Goal: Task Accomplishment & Management: Manage account settings

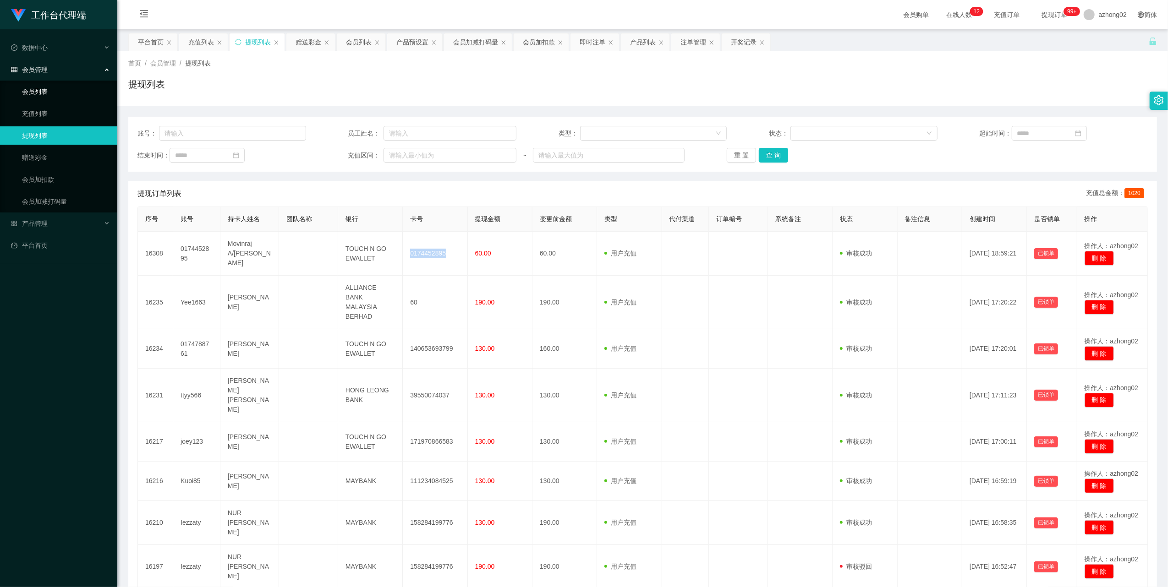
click at [54, 86] on link "会员列表" at bounding box center [66, 91] width 88 height 18
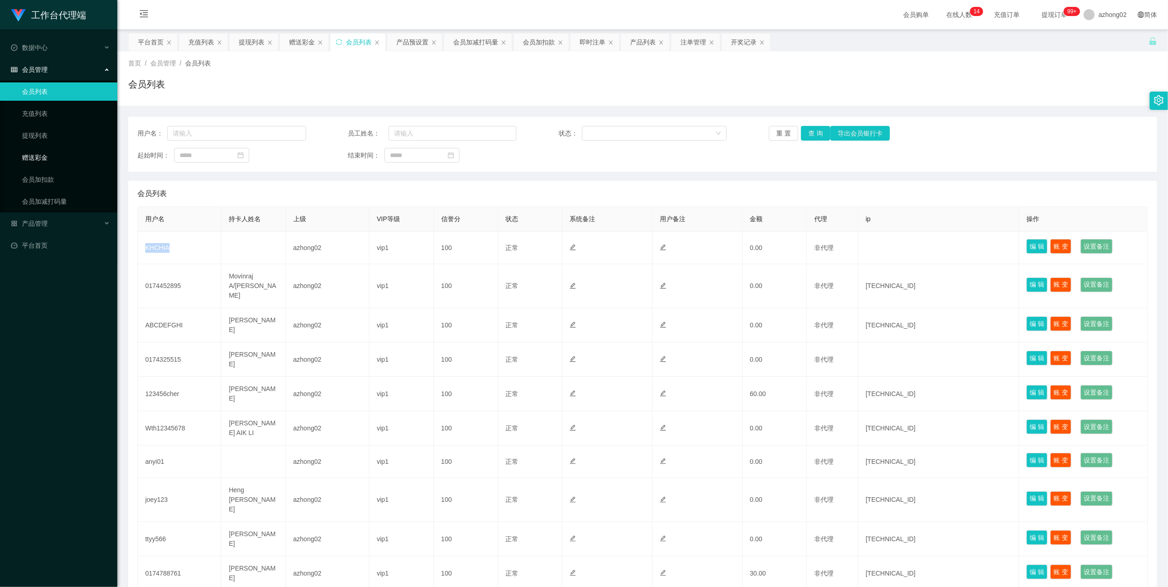
click at [33, 151] on link "赠送彩金" at bounding box center [66, 157] width 88 height 18
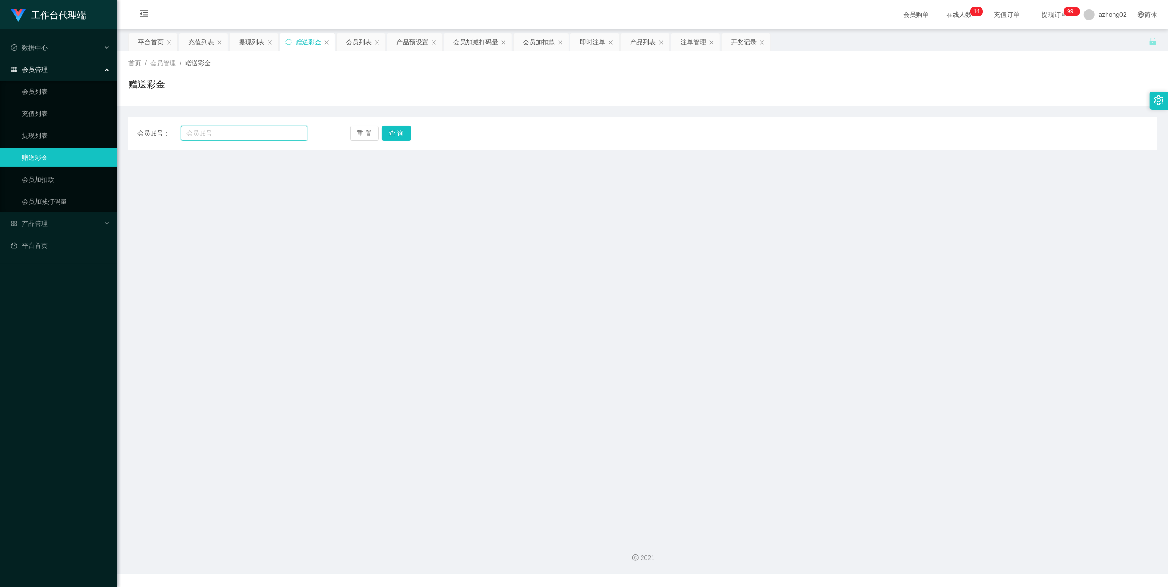
click at [211, 137] on input "text" at bounding box center [244, 133] width 126 height 15
paste input "KHCHIA"
type input "KHCHIA"
click at [394, 132] on button "查 询" at bounding box center [396, 133] width 29 height 15
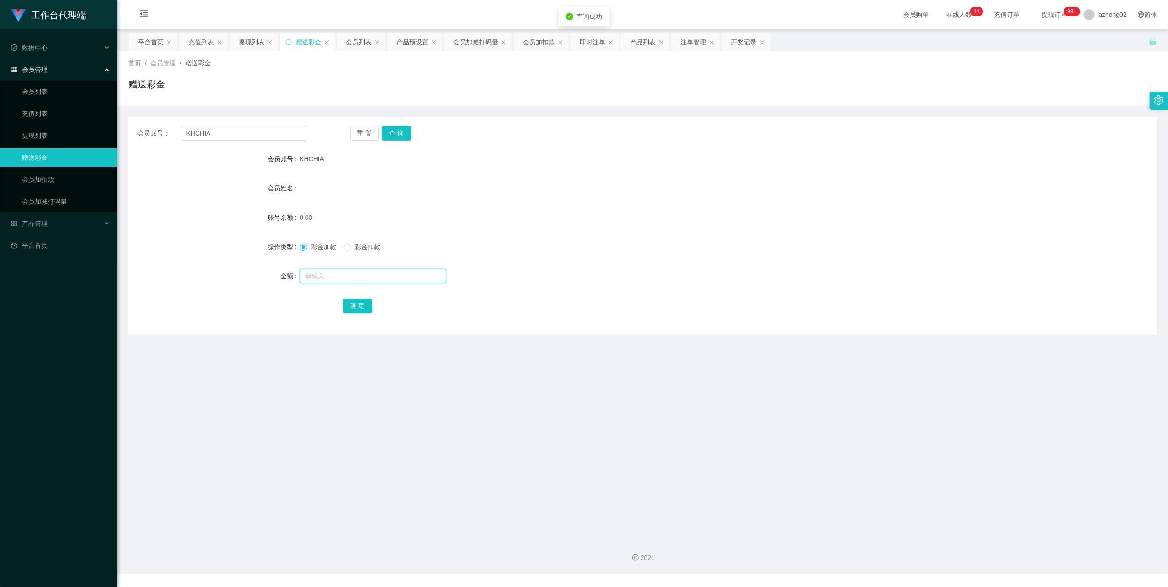
click at [324, 275] on input "text" at bounding box center [373, 276] width 147 height 15
type input "30"
click at [345, 313] on button "确 定" at bounding box center [357, 306] width 29 height 15
click at [37, 216] on div "产品管理" at bounding box center [58, 223] width 117 height 18
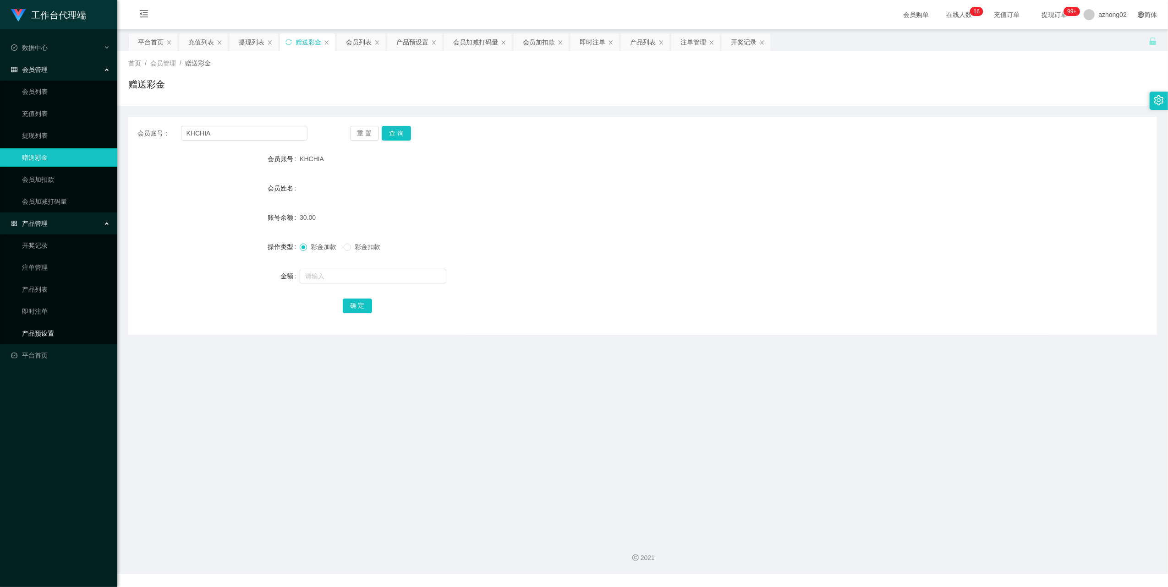
click at [48, 332] on link "产品预设置" at bounding box center [66, 333] width 88 height 18
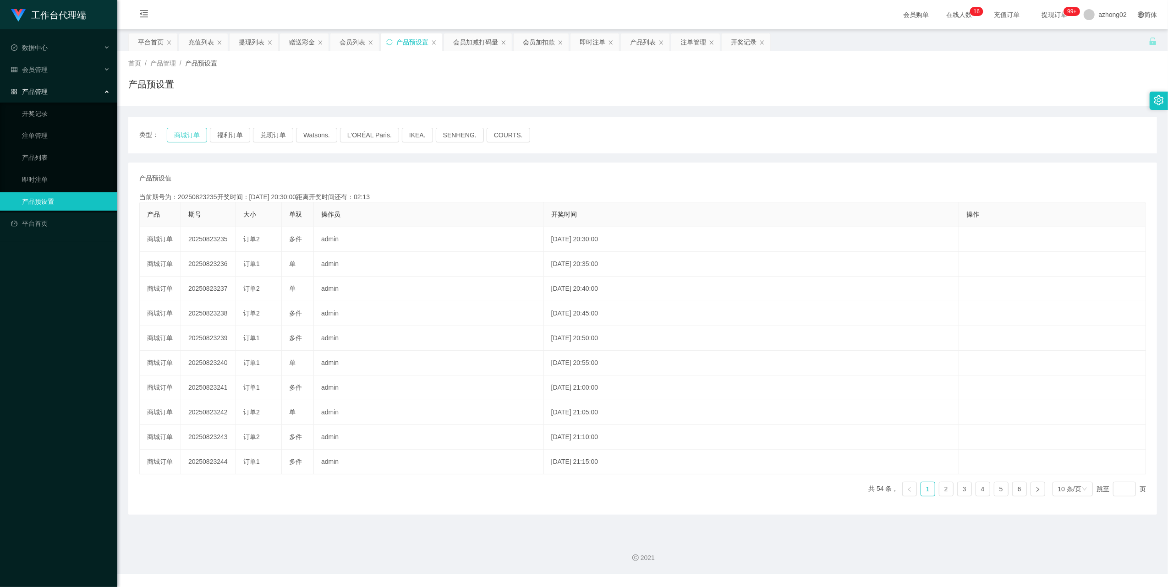
click at [191, 136] on button "商城订单" at bounding box center [187, 135] width 40 height 15
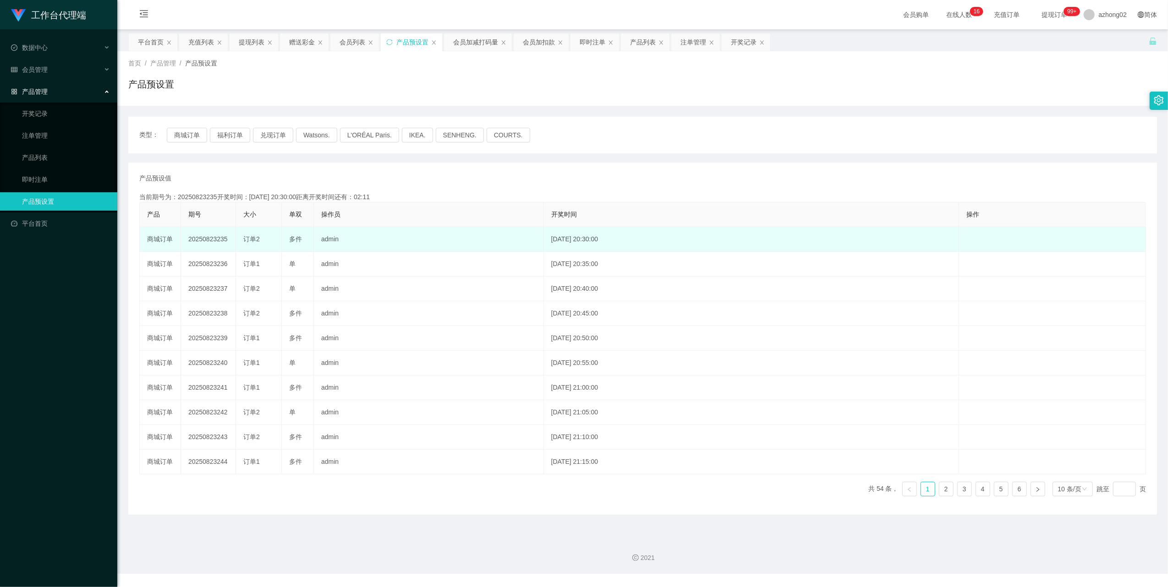
click at [214, 240] on td "20250823235" at bounding box center [208, 239] width 55 height 25
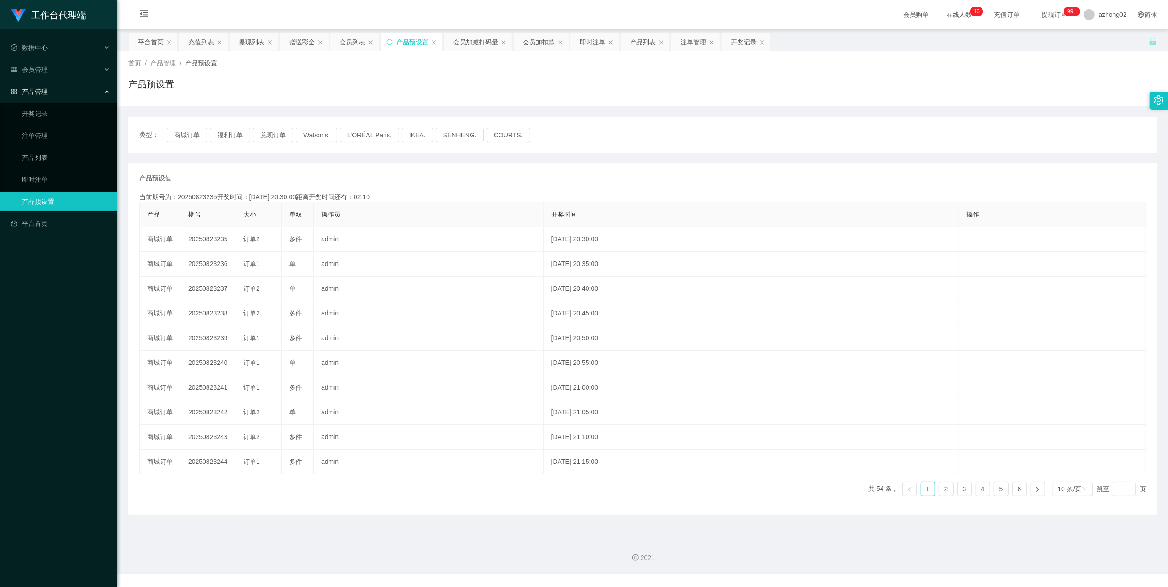
copy td "20250823235"
drag, startPoint x: 26, startPoint y: 109, endPoint x: 29, endPoint y: 98, distance: 11.9
click at [26, 109] on link "开奖记录" at bounding box center [66, 113] width 88 height 18
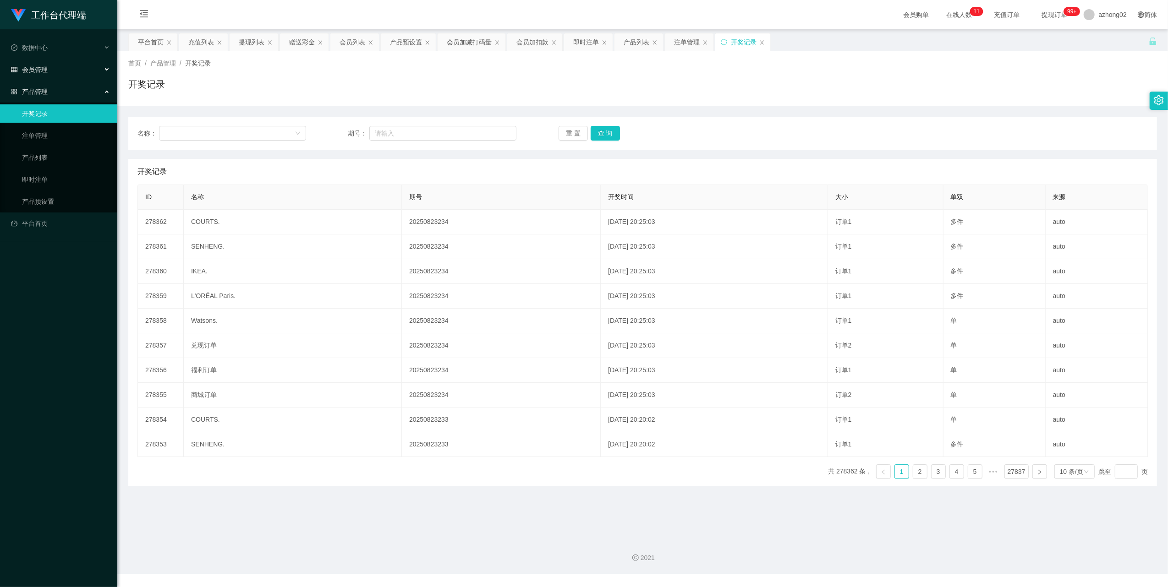
click at [35, 62] on div "会员管理" at bounding box center [58, 69] width 117 height 18
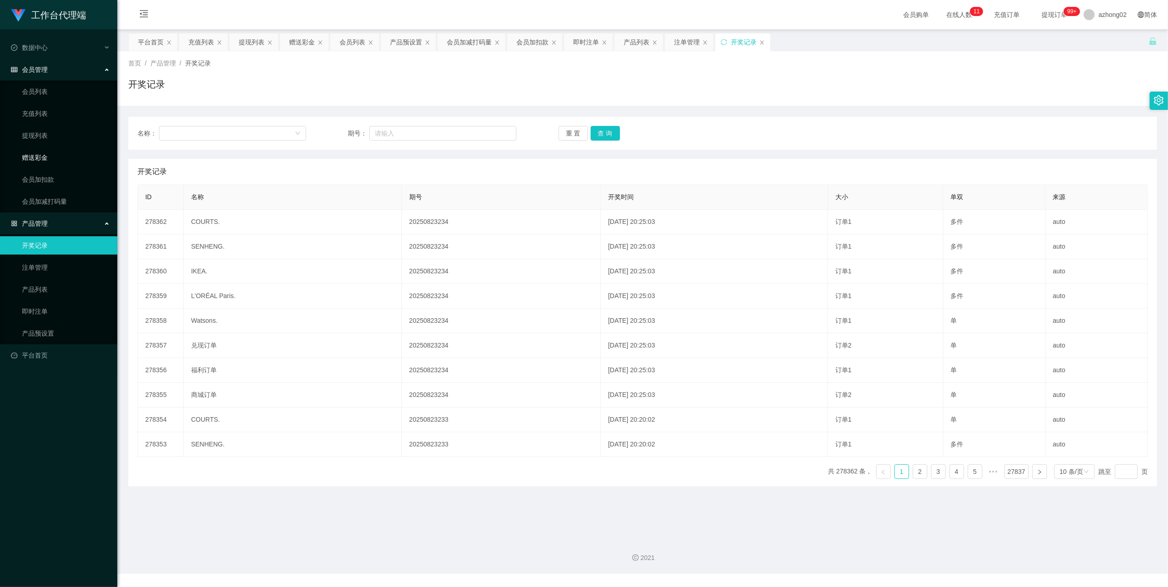
click at [38, 150] on link "赠送彩金" at bounding box center [66, 157] width 88 height 18
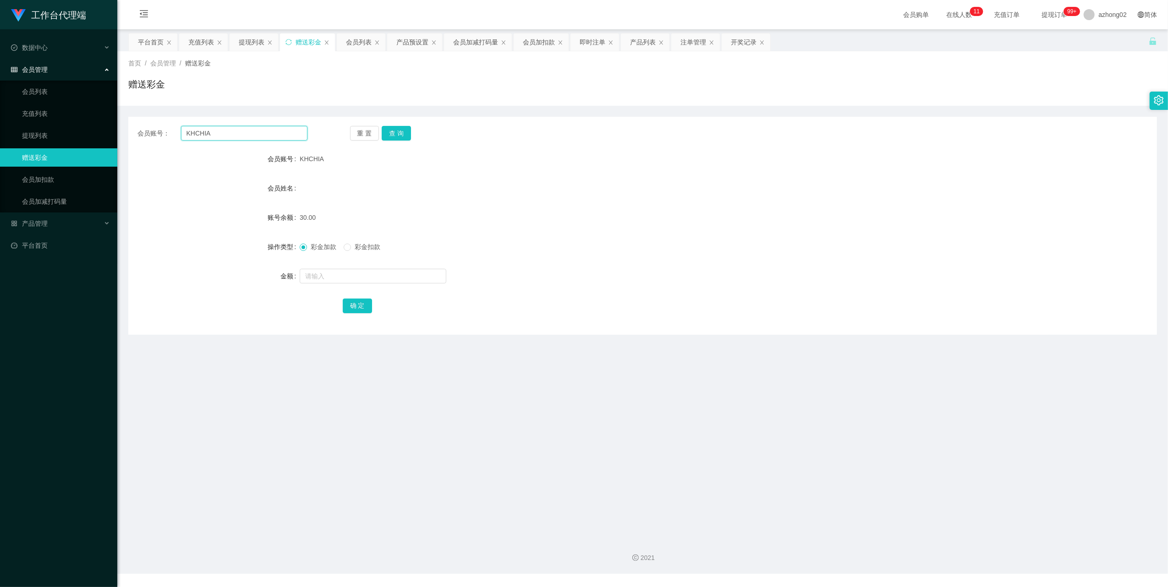
click at [246, 131] on input "KHCHIA" at bounding box center [244, 133] width 126 height 15
click at [395, 132] on button "查 询" at bounding box center [396, 133] width 29 height 15
click at [35, 129] on link "提现列表" at bounding box center [66, 135] width 88 height 18
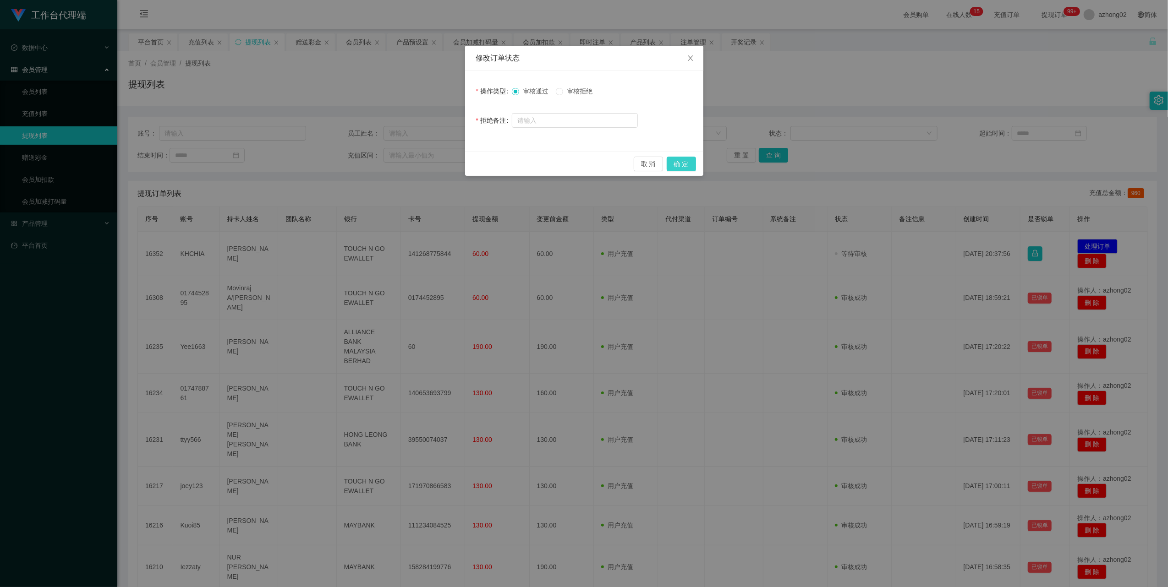
click at [680, 157] on button "确 定" at bounding box center [681, 164] width 29 height 15
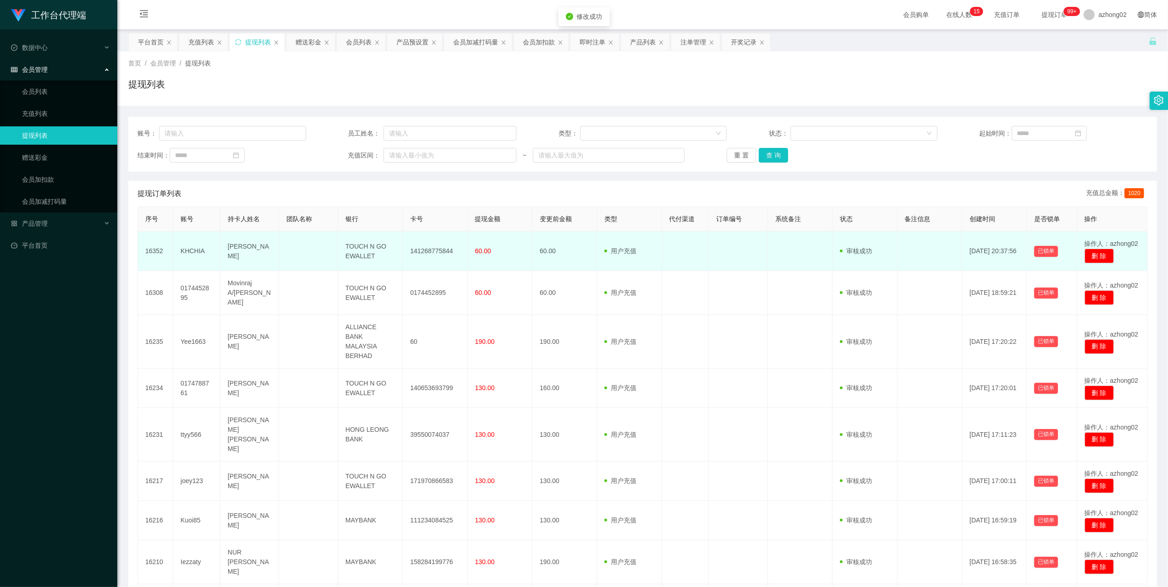
click at [440, 253] on td "141268775844" at bounding box center [435, 251] width 65 height 39
click at [439, 253] on td "141268775844" at bounding box center [435, 251] width 65 height 39
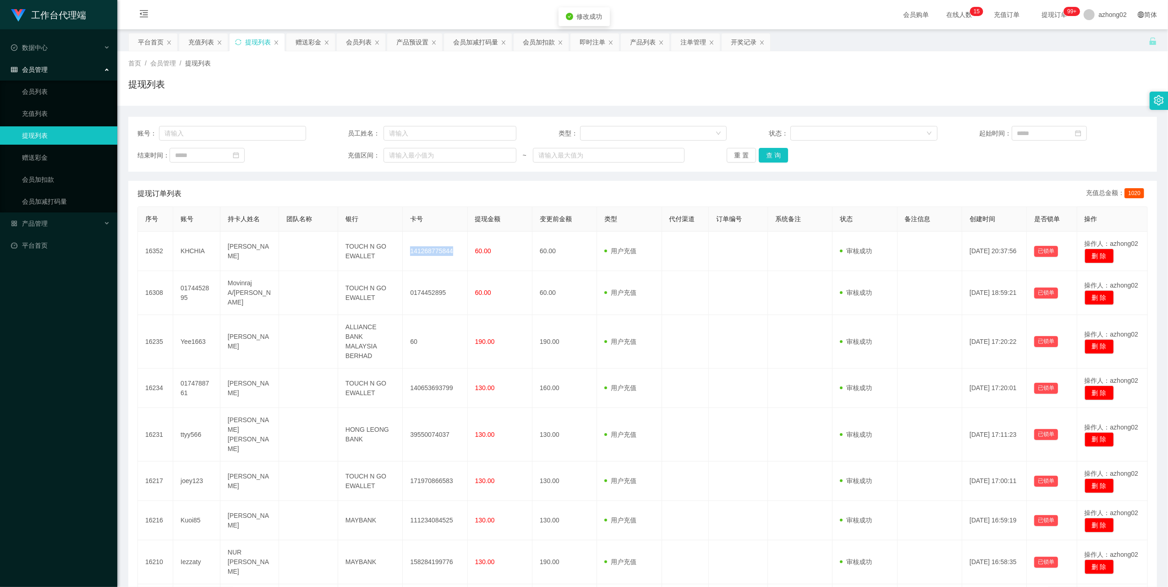
copy td "141268775844"
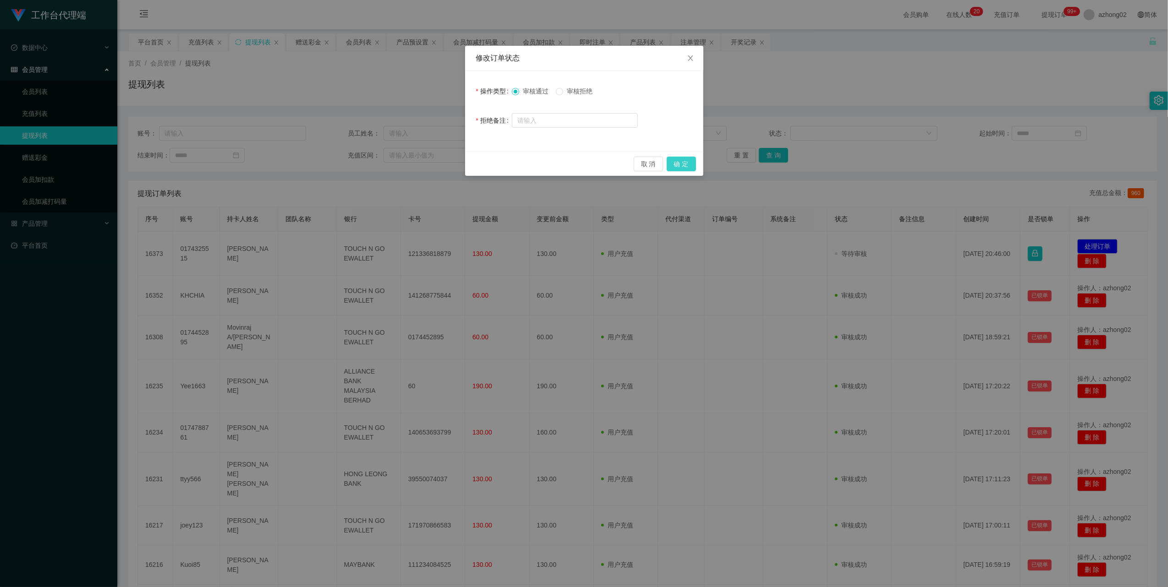
click at [685, 161] on button "确 定" at bounding box center [681, 164] width 29 height 15
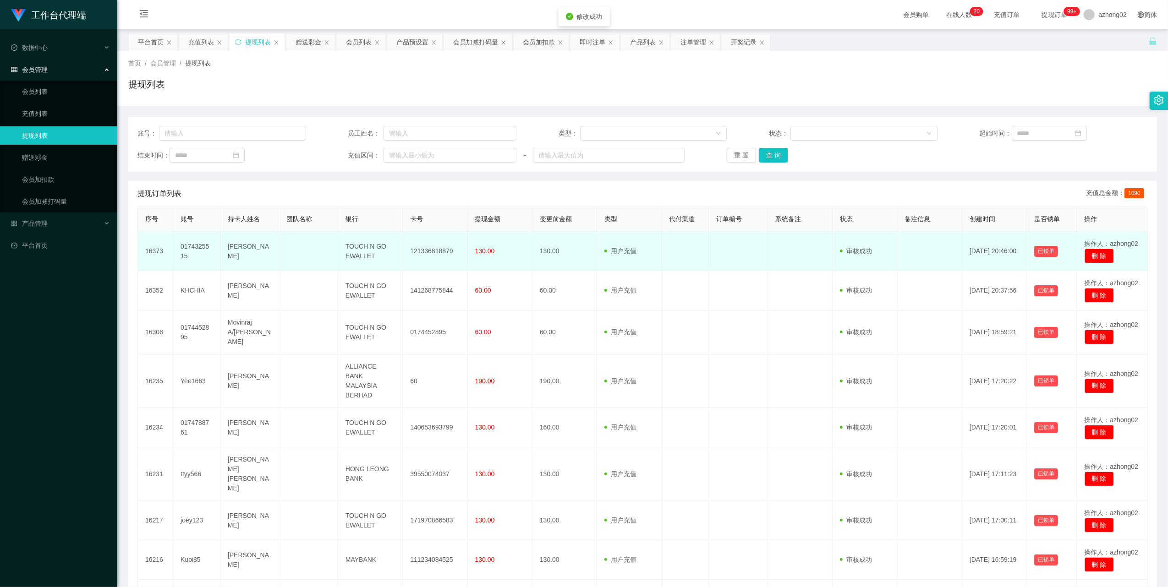
click at [426, 247] on td "121336818879" at bounding box center [435, 251] width 65 height 39
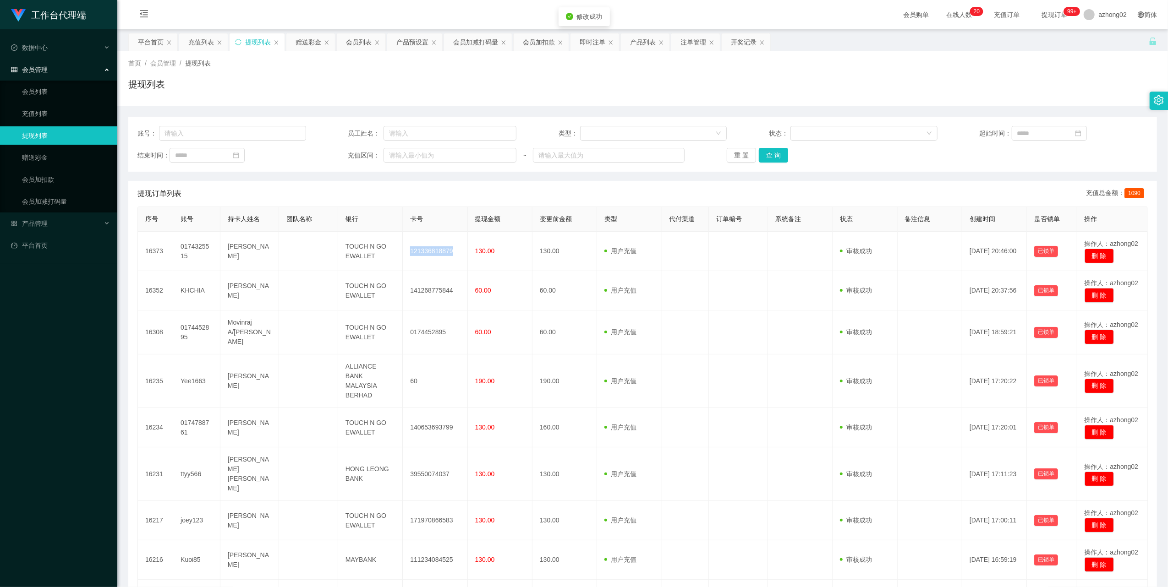
copy td "121336818879"
